Goal: Check status: Verify the current state of an ongoing process or item

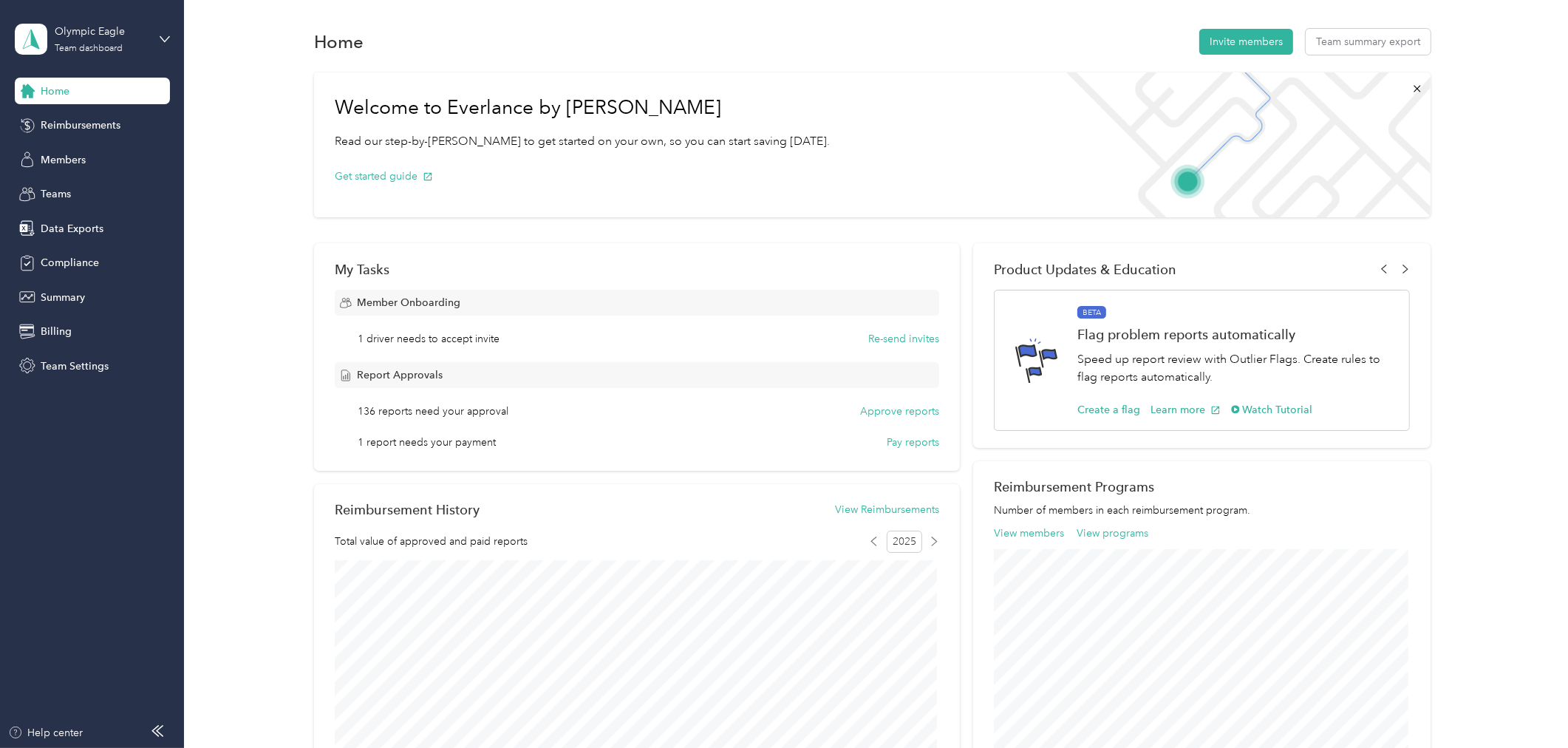
scroll to position [520, 0]
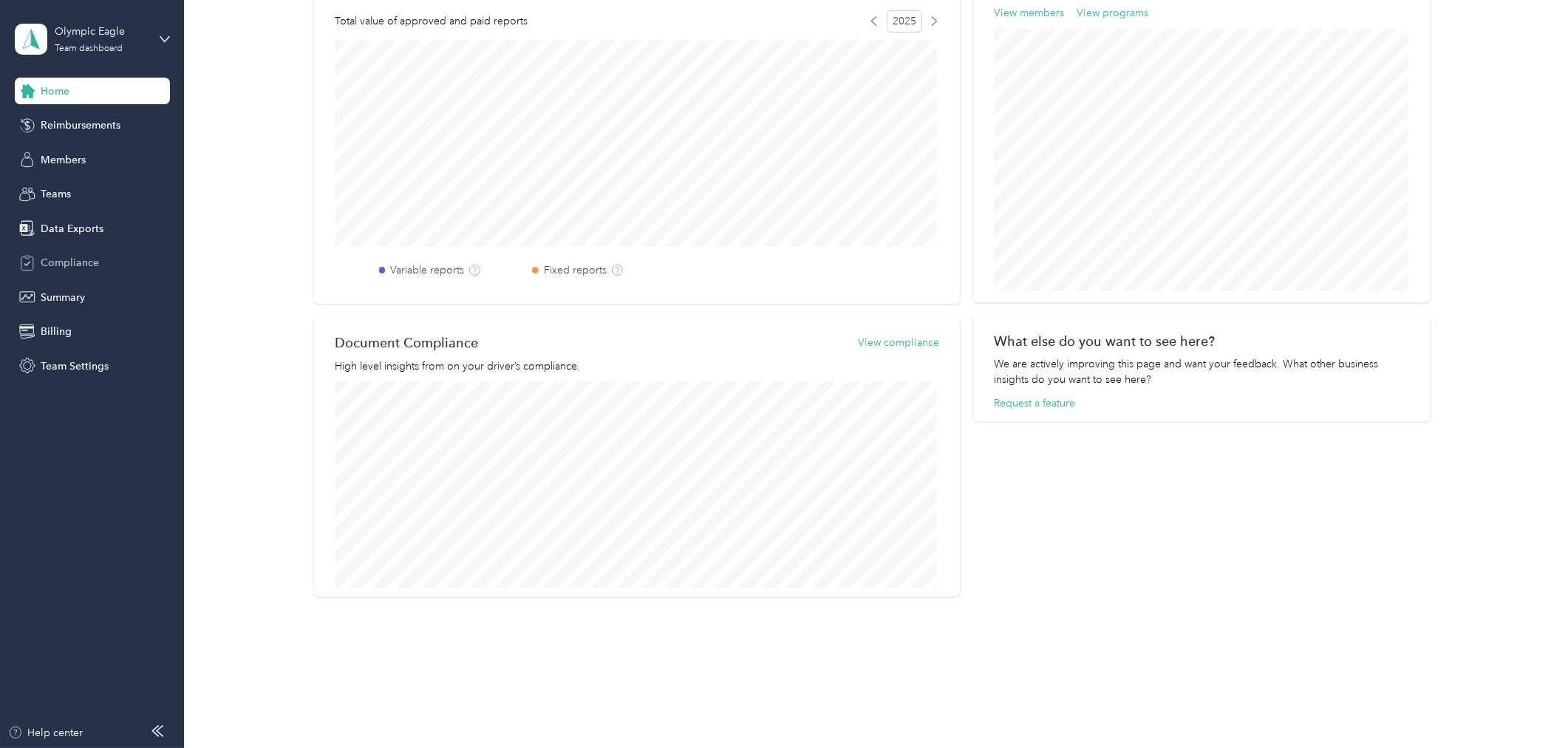
click at [94, 255] on span "Compliance" at bounding box center [70, 262] width 58 height 15
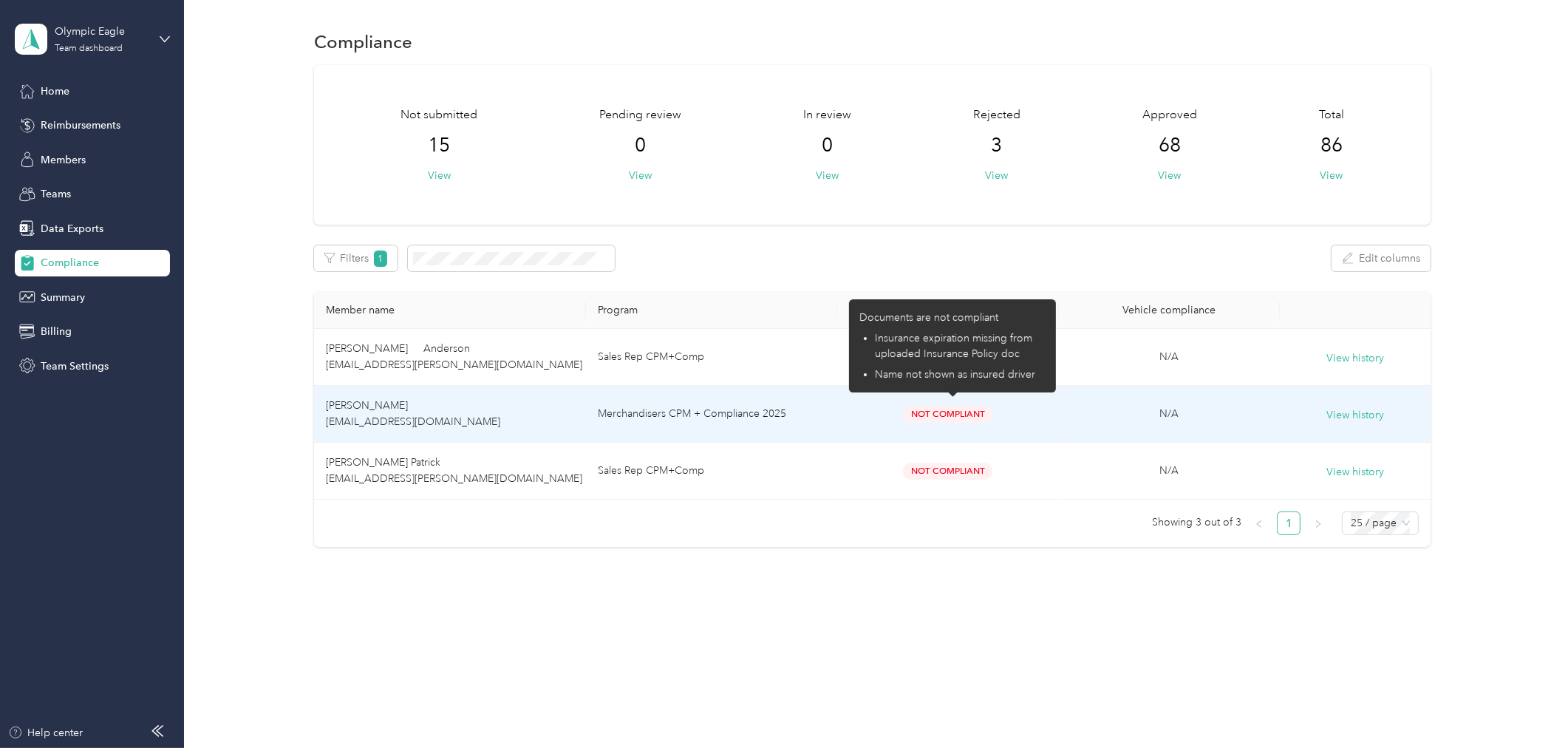
click at [730, 403] on td "Merchandisers CPM + Compliance 2025" at bounding box center [711, 414] width 251 height 57
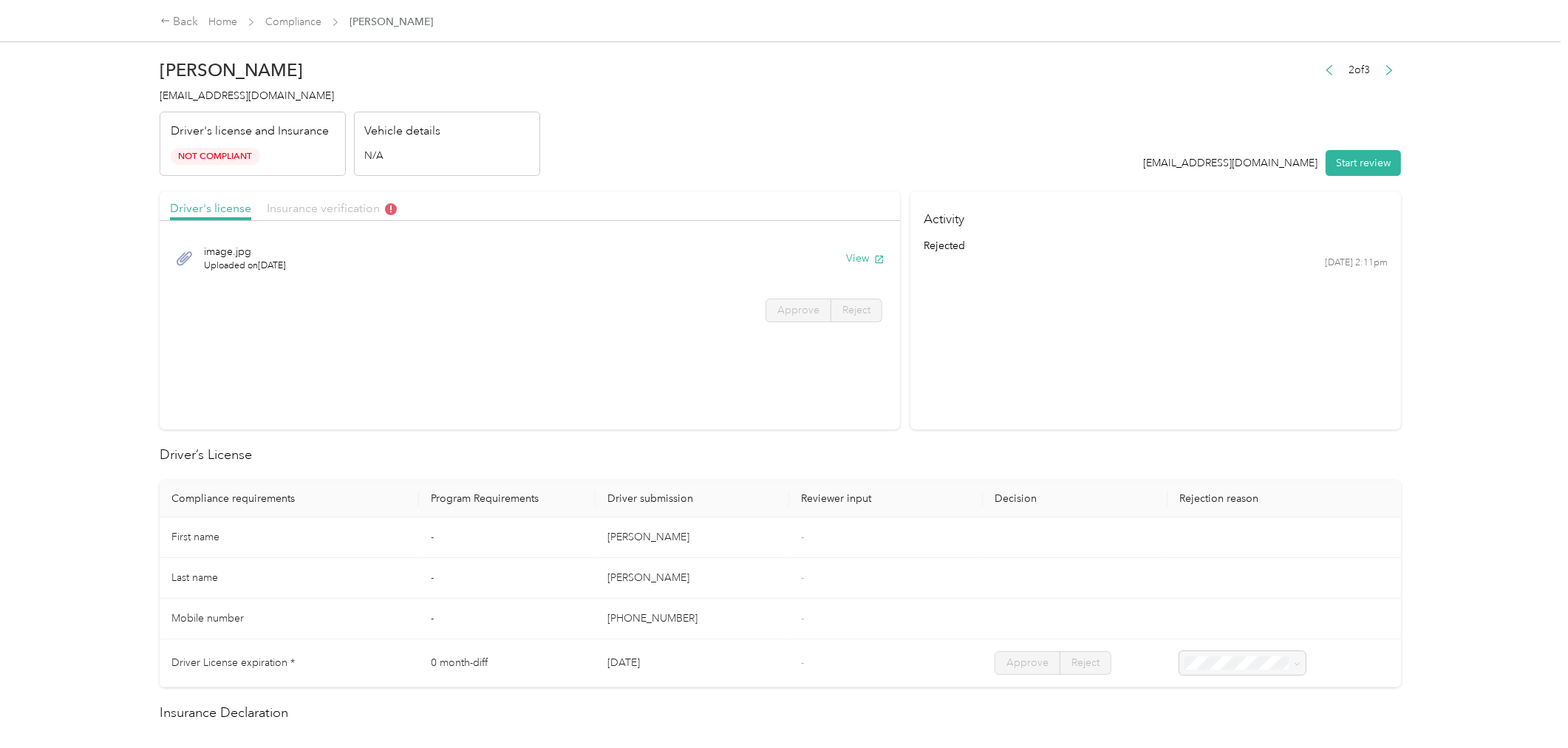
click at [352, 209] on span "Insurance verification" at bounding box center [332, 208] width 130 height 14
click at [234, 254] on span "IMG_1013.png" at bounding box center [245, 252] width 82 height 15
click at [858, 260] on button "View" at bounding box center [865, 259] width 38 height 15
click at [1389, 70] on button "button" at bounding box center [1390, 70] width 24 height 21
click at [855, 262] on button "View" at bounding box center [865, 259] width 38 height 15
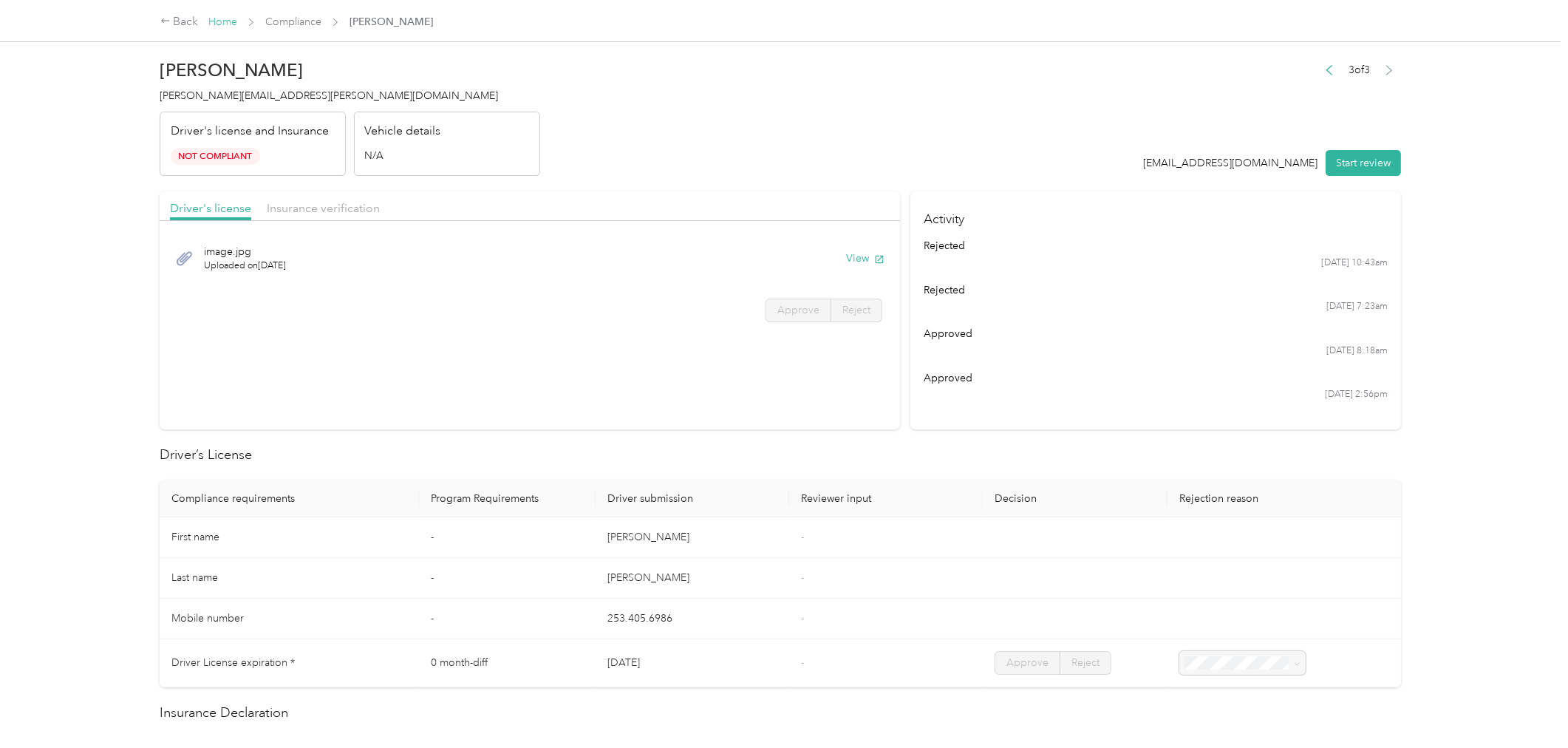
click at [215, 24] on link "Home" at bounding box center [222, 22] width 28 height 12
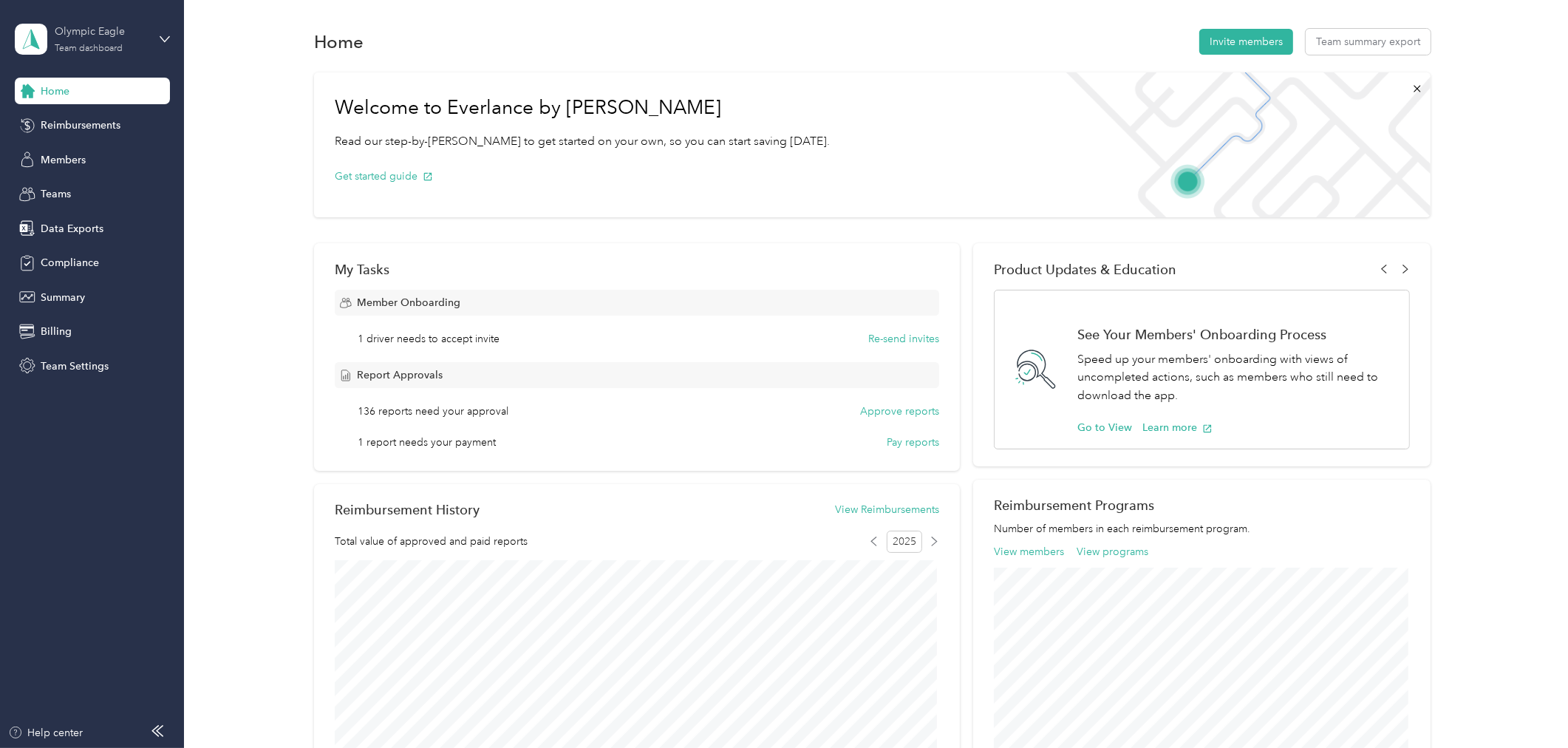
click at [121, 38] on div "Olympic Eagle" at bounding box center [101, 32] width 92 height 15
click at [105, 185] on div "Log out" at bounding box center [254, 189] width 457 height 26
